Goal: Understand process/instructions

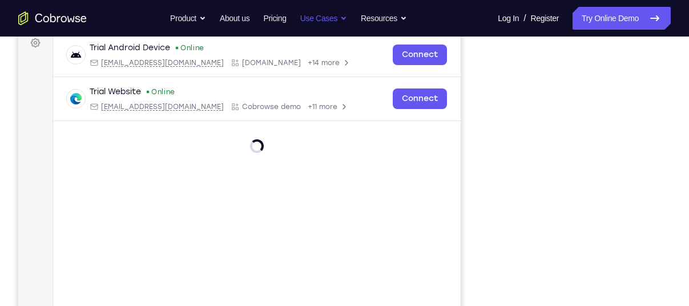
scroll to position [249, 0]
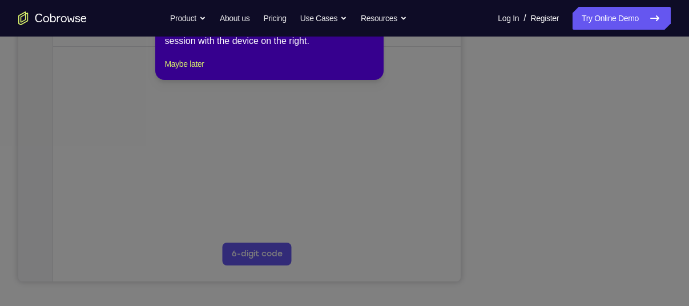
click at [580, 259] on icon at bounding box center [349, 138] width 698 height 336
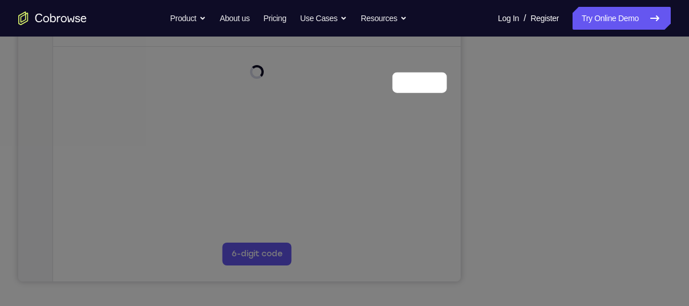
scroll to position [147, 0]
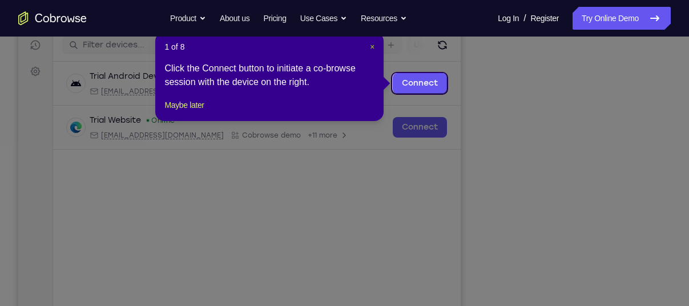
click at [370, 47] on span "×" at bounding box center [372, 46] width 5 height 9
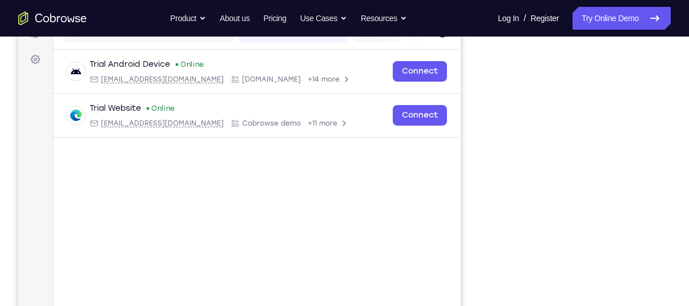
scroll to position [156, 0]
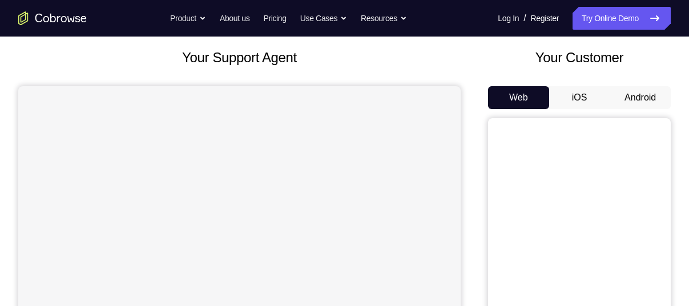
click at [649, 88] on button "Android" at bounding box center [640, 97] width 61 height 23
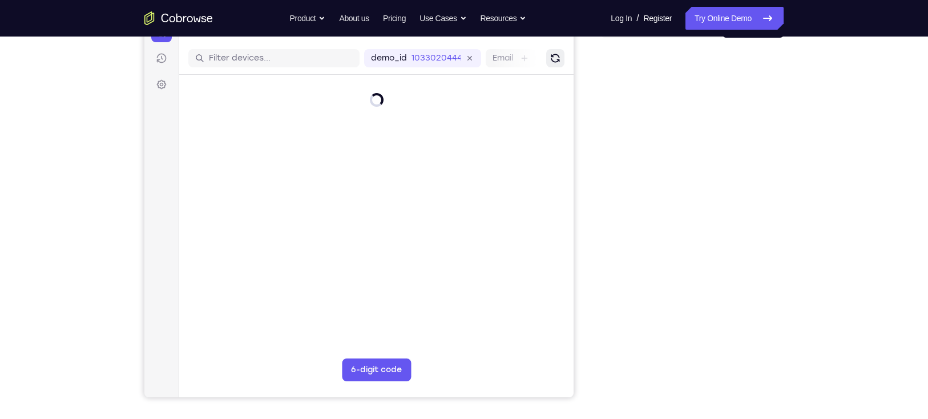
scroll to position [135, 0]
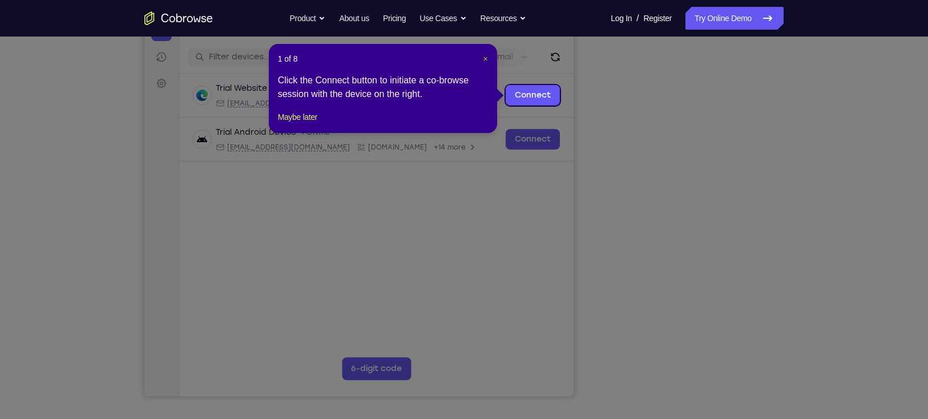
click at [483, 57] on span "×" at bounding box center [485, 58] width 5 height 9
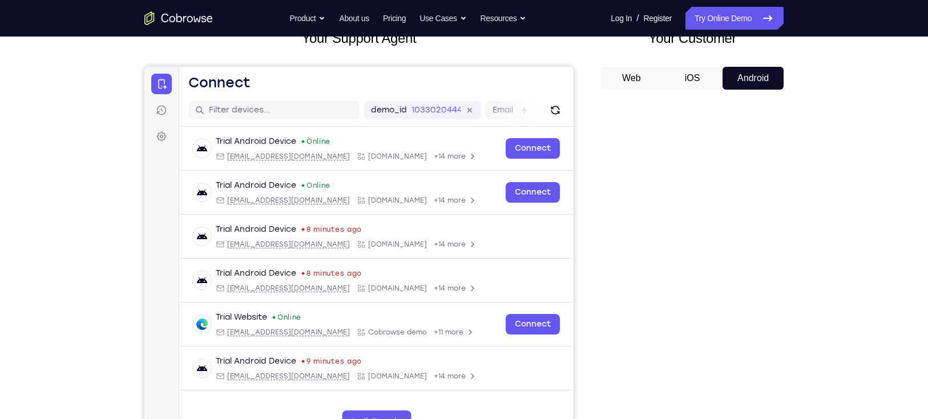
scroll to position [74, 0]
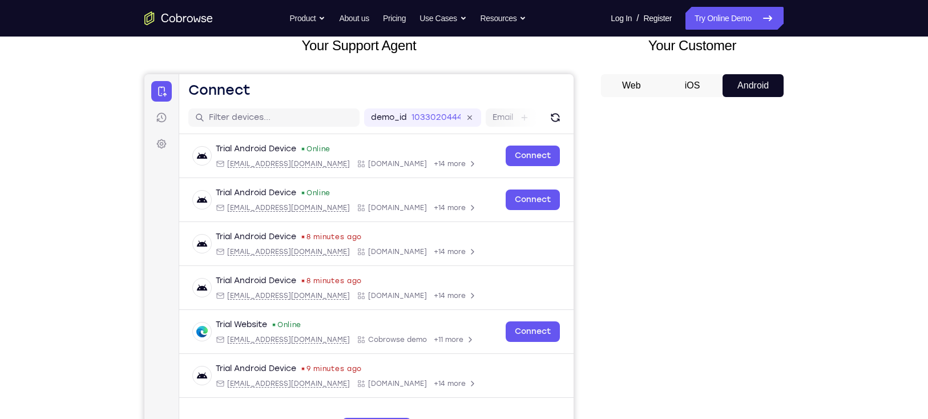
click at [646, 82] on button "Web" at bounding box center [631, 85] width 61 height 23
click at [688, 81] on button "Android" at bounding box center [753, 85] width 61 height 23
click at [688, 90] on button "iOS" at bounding box center [692, 85] width 61 height 23
click at [688, 80] on button "Android" at bounding box center [753, 85] width 61 height 23
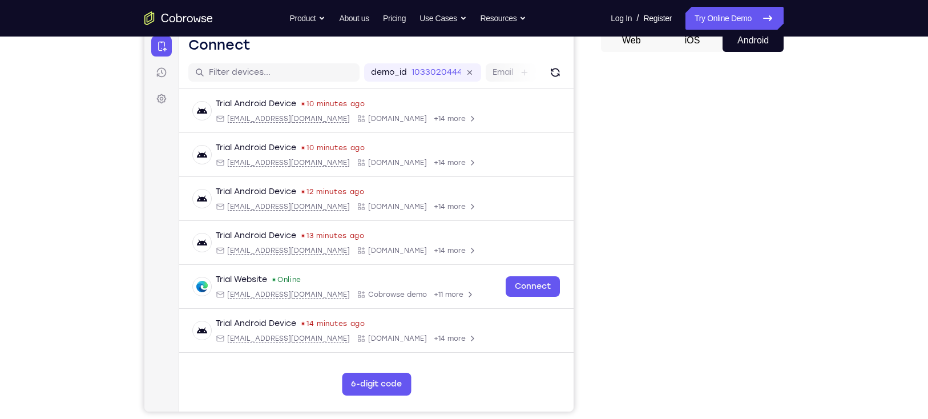
scroll to position [0, 0]
